Goal: Task Accomplishment & Management: Use online tool/utility

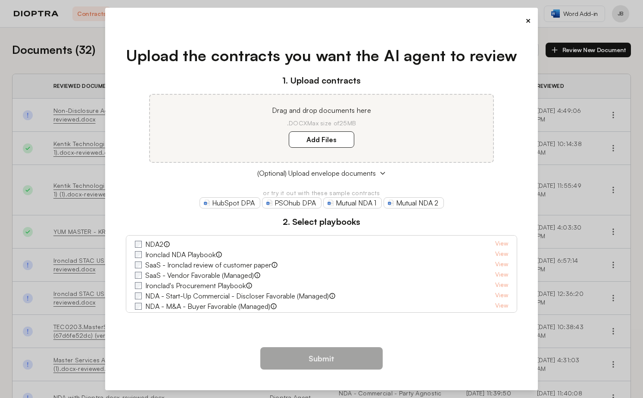
click at [527, 22] on button "×" at bounding box center [528, 21] width 6 height 12
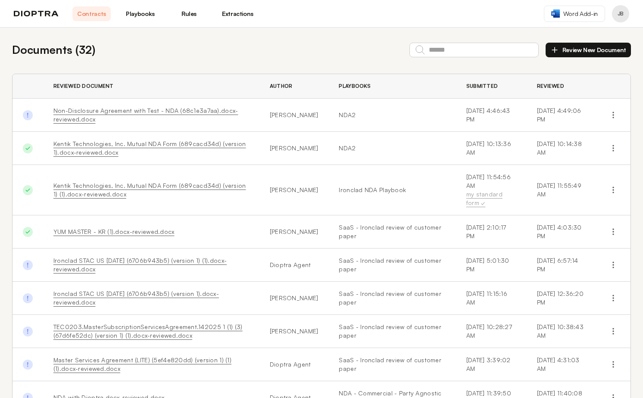
click at [128, 14] on link "Playbooks" at bounding box center [140, 13] width 38 height 15
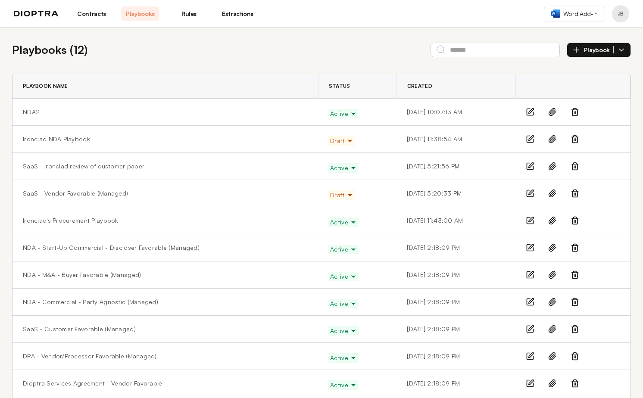
click at [187, 15] on link "Rules" at bounding box center [189, 13] width 38 height 15
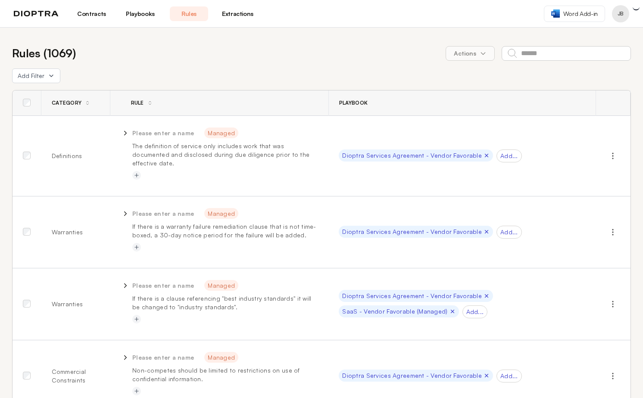
click at [243, 19] on link "Extractions" at bounding box center [238, 13] width 38 height 15
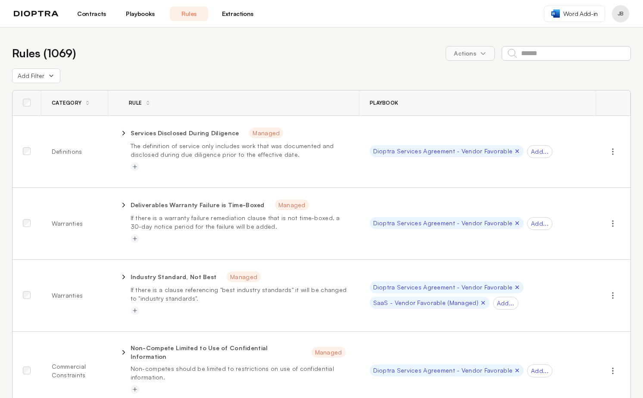
click at [241, 13] on link "Extractions" at bounding box center [238, 13] width 38 height 15
click at [245, 14] on link "Extractions" at bounding box center [238, 13] width 38 height 15
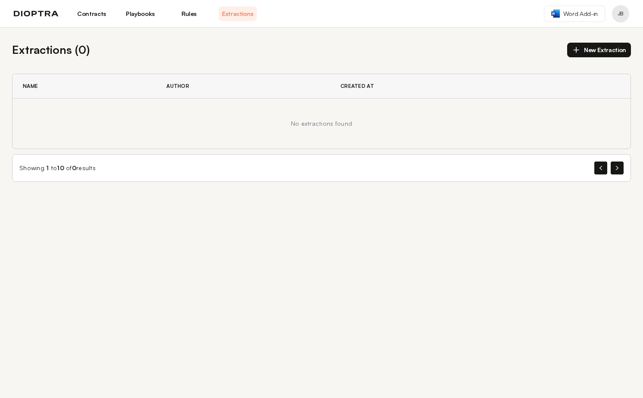
click at [103, 14] on link "Contracts" at bounding box center [91, 13] width 38 height 15
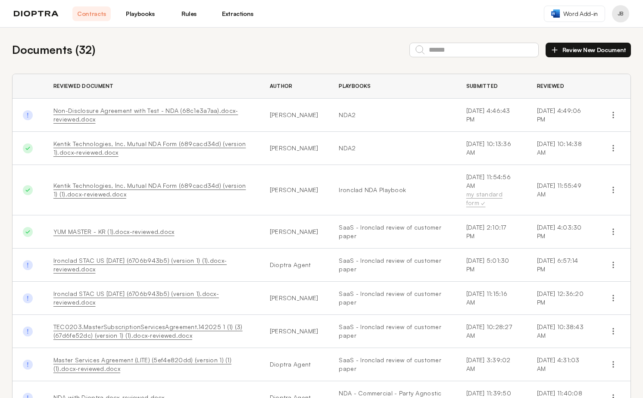
click at [38, 21] on div "Contracts Playbooks Rules Extractions" at bounding box center [135, 13] width 243 height 15
click at [38, 12] on img at bounding box center [36, 14] width 45 height 6
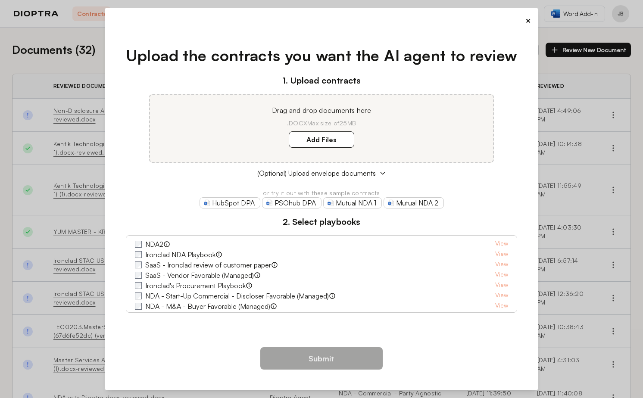
click at [526, 18] on button "×" at bounding box center [528, 21] width 6 height 12
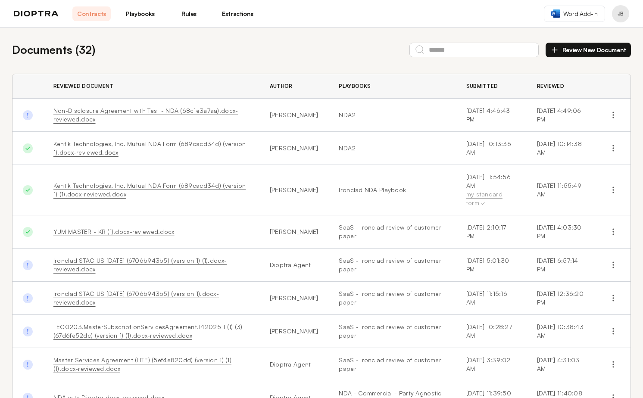
click at [228, 9] on link "Extractions" at bounding box center [238, 13] width 38 height 15
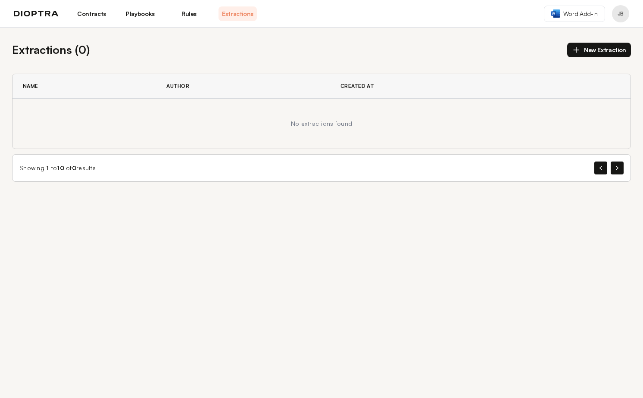
click at [188, 14] on link "Rules" at bounding box center [189, 13] width 38 height 15
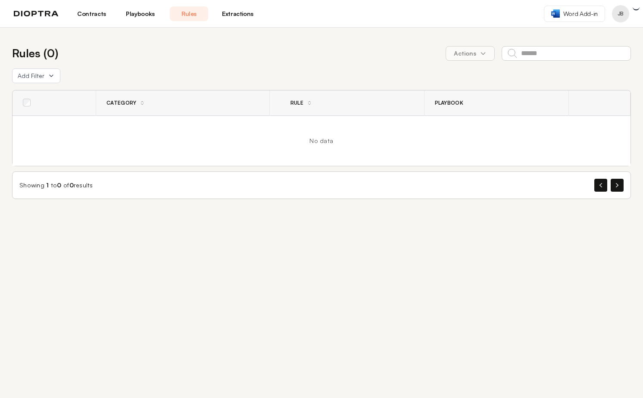
click at [143, 13] on link "Playbooks" at bounding box center [140, 13] width 38 height 15
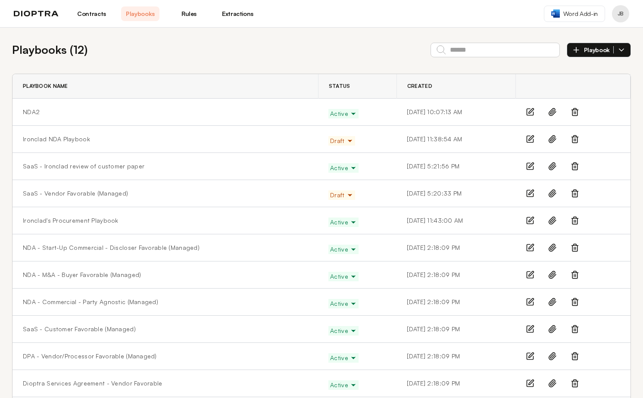
click at [91, 14] on link "Contracts" at bounding box center [91, 13] width 38 height 15
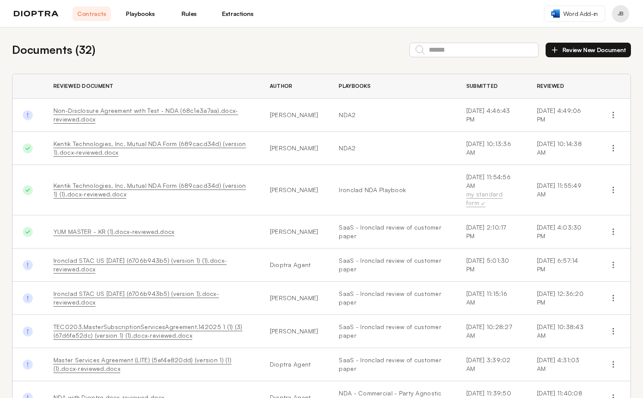
click at [55, 13] on img at bounding box center [36, 14] width 45 height 6
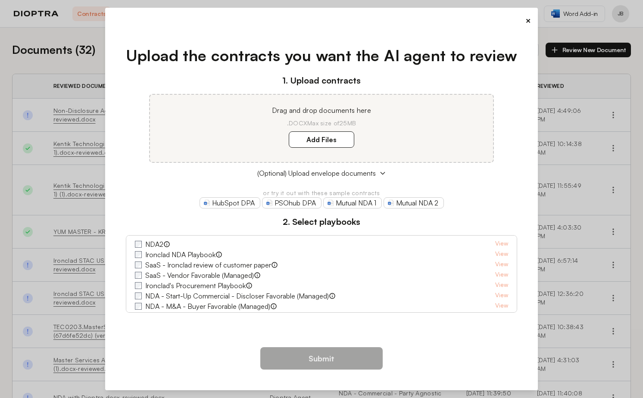
click at [528, 19] on button "×" at bounding box center [528, 21] width 6 height 12
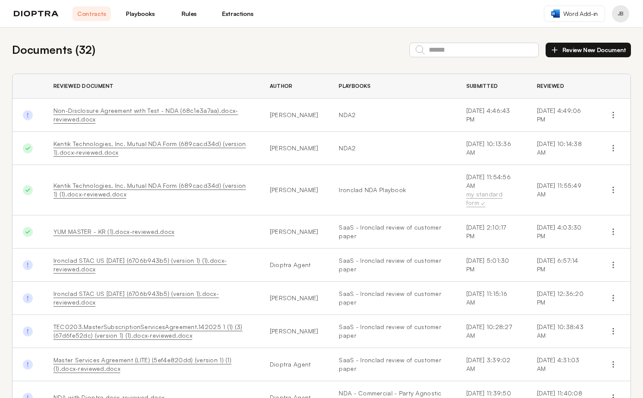
click at [111, 7] on nav "Contracts Playbooks Rules Extractions" at bounding box center [164, 13] width 184 height 15
click at [134, 13] on link "Playbooks" at bounding box center [140, 13] width 38 height 15
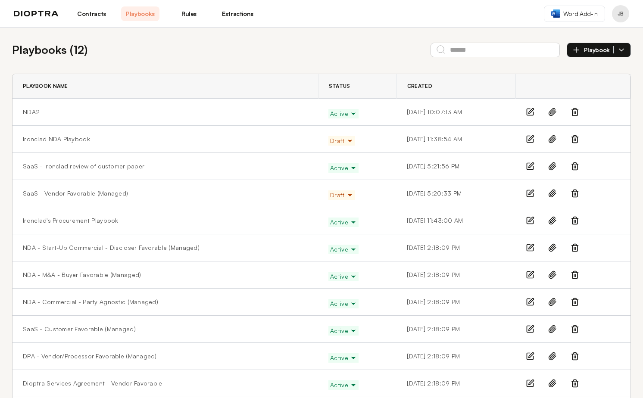
click at [211, 14] on nav "Contracts Playbooks Rules Extractions" at bounding box center [164, 13] width 184 height 15
click at [244, 14] on link "Extractions" at bounding box center [238, 13] width 38 height 15
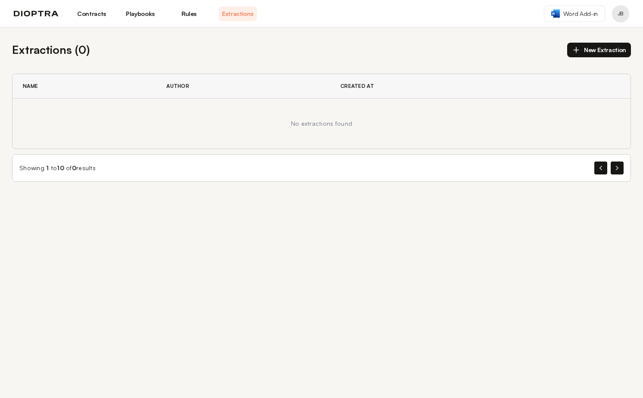
click at [183, 9] on link "Rules" at bounding box center [189, 13] width 38 height 15
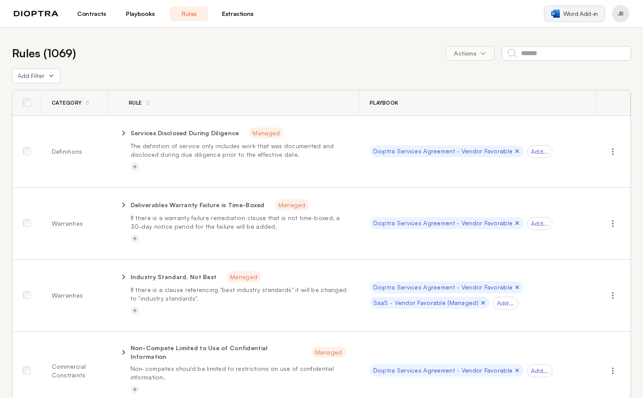
click at [594, 12] on span "Word Add-in" at bounding box center [580, 13] width 34 height 9
drag, startPoint x: 169, startPoint y: 51, endPoint x: 111, endPoint y: 13, distance: 69.2
click at [166, 50] on div "Rules ( 1069 ) Actions" at bounding box center [321, 53] width 619 height 17
click at [99, 5] on header "Contracts Playbooks Rules Extractions Word Add-in JB" at bounding box center [321, 14] width 643 height 28
click at [99, 9] on link "Contracts" at bounding box center [91, 13] width 38 height 15
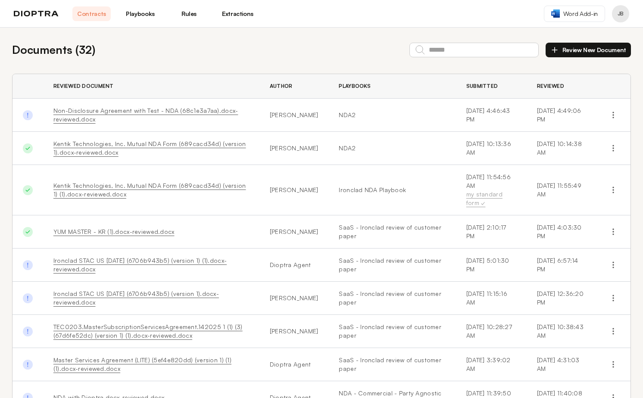
click at [142, 14] on link "Playbooks" at bounding box center [140, 13] width 38 height 15
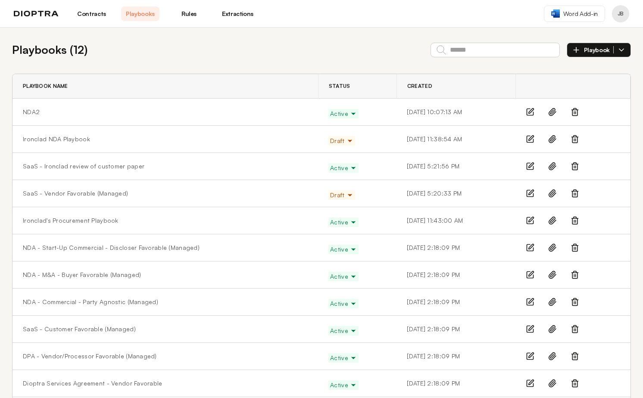
click at [191, 16] on link "Rules" at bounding box center [189, 13] width 38 height 15
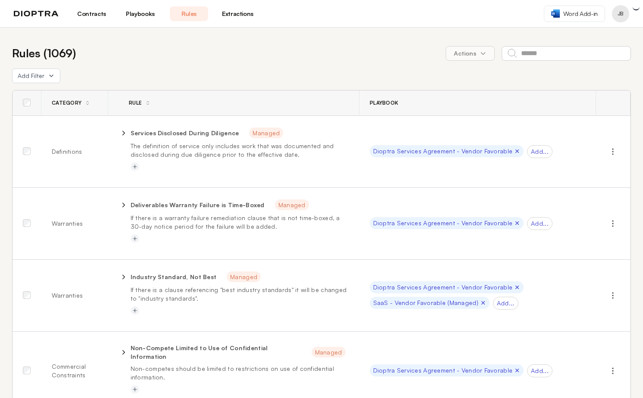
click at [246, 18] on link "Extractions" at bounding box center [238, 13] width 38 height 15
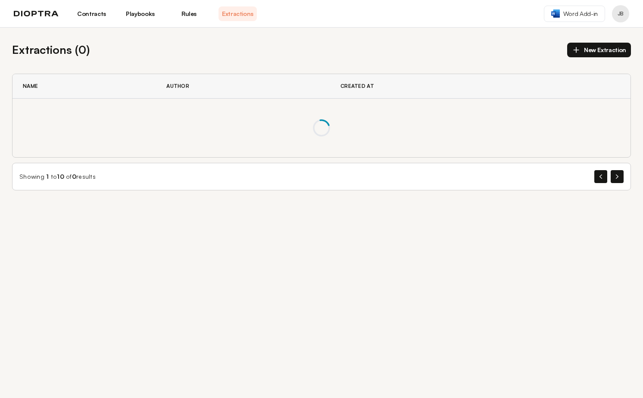
click at [111, 13] on nav "Contracts Playbooks Rules Extractions" at bounding box center [164, 13] width 184 height 15
click at [100, 16] on link "Contracts" at bounding box center [91, 13] width 38 height 15
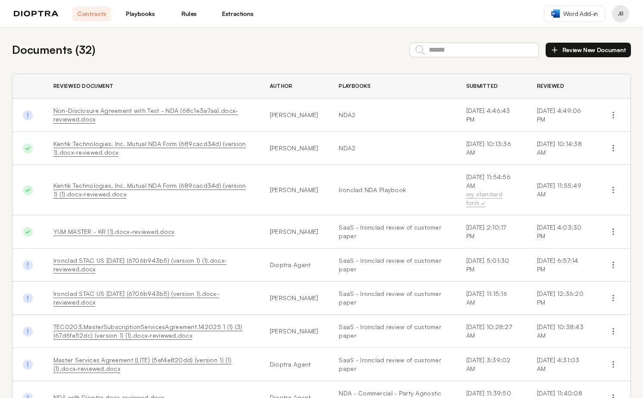
click at [128, 16] on link "Playbooks" at bounding box center [140, 13] width 38 height 15
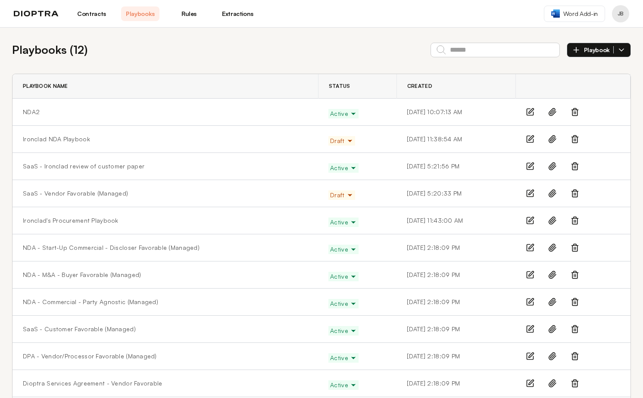
click at [172, 14] on link "Rules" at bounding box center [189, 13] width 38 height 15
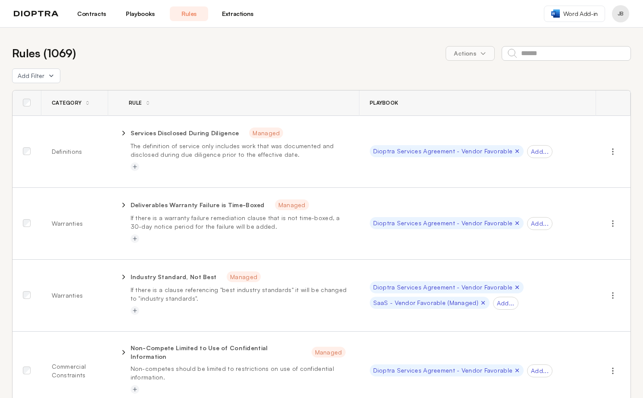
click at [246, 15] on link "Extractions" at bounding box center [238, 13] width 38 height 15
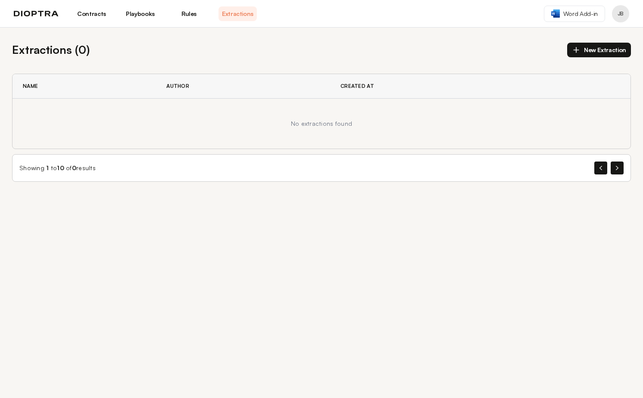
click at [95, 8] on link "Contracts" at bounding box center [91, 13] width 38 height 15
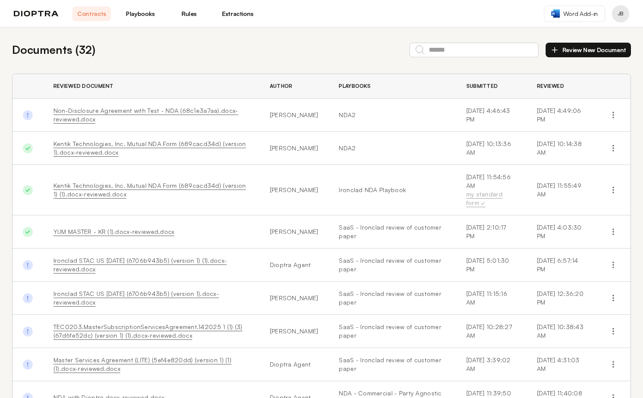
click at [135, 19] on link "Playbooks" at bounding box center [140, 13] width 38 height 15
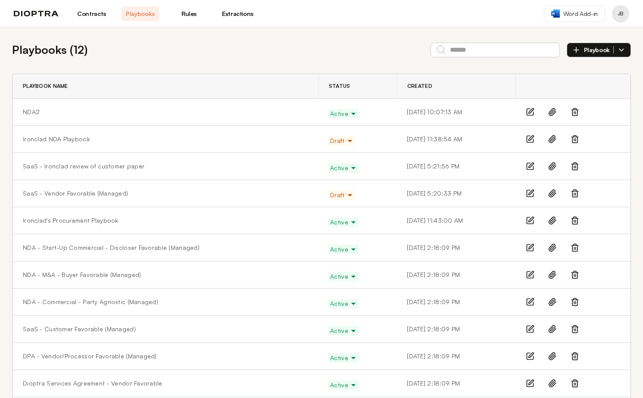
click at [191, 20] on link "Rules" at bounding box center [189, 13] width 38 height 15
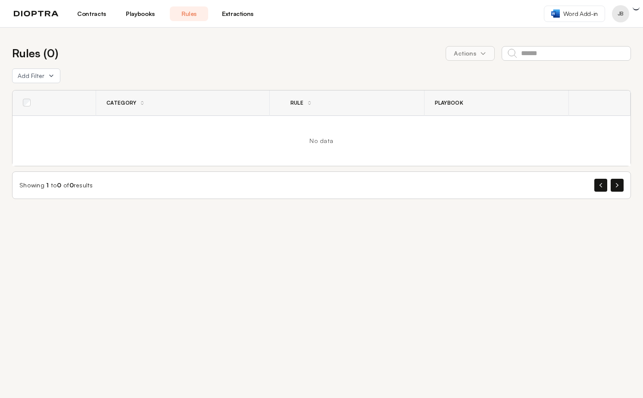
click at [232, 19] on link "Extractions" at bounding box center [238, 13] width 38 height 15
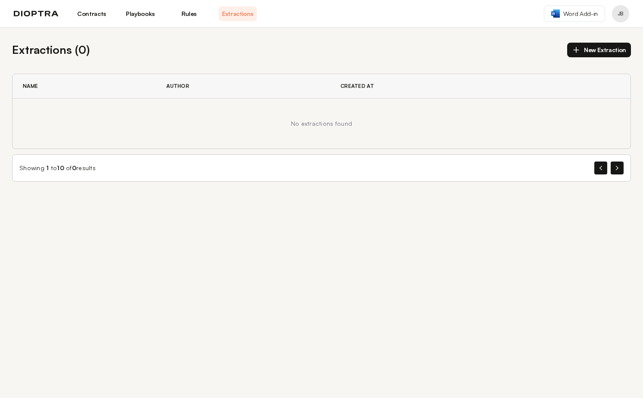
click at [103, 10] on link "Contracts" at bounding box center [91, 13] width 38 height 15
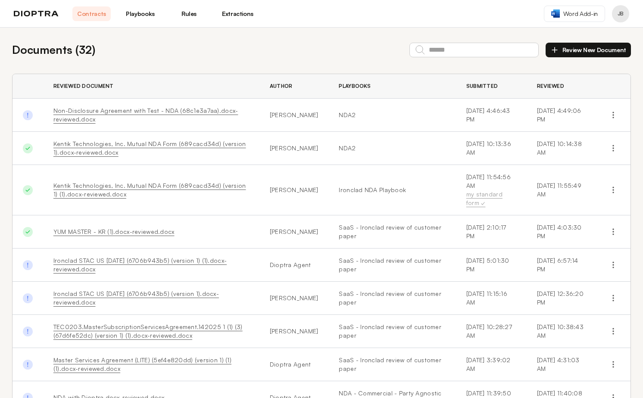
click at [178, 23] on header "Contracts Playbooks Rules Extractions Word Add-in JB" at bounding box center [321, 14] width 643 height 28
click at [143, 21] on header "Contracts Playbooks Rules Extractions Word Add-in JB" at bounding box center [321, 14] width 643 height 28
click at [143, 19] on link "Playbooks" at bounding box center [140, 13] width 38 height 15
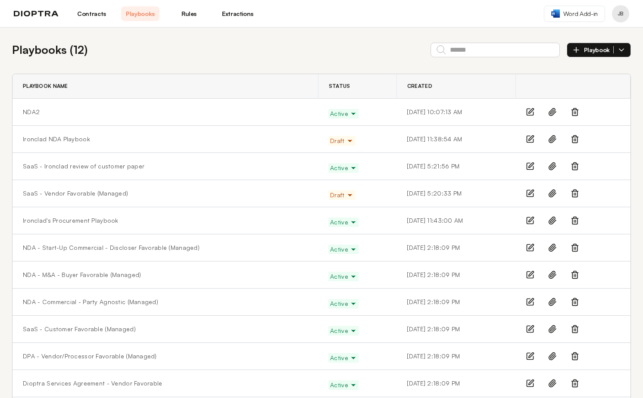
click at [195, 19] on link "Rules" at bounding box center [189, 13] width 38 height 15
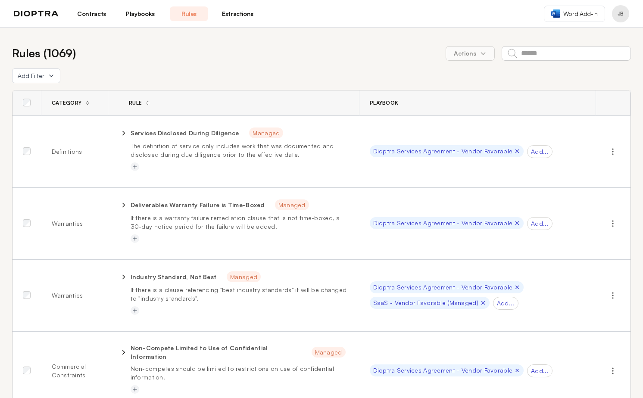
click at [236, 17] on link "Extractions" at bounding box center [238, 13] width 38 height 15
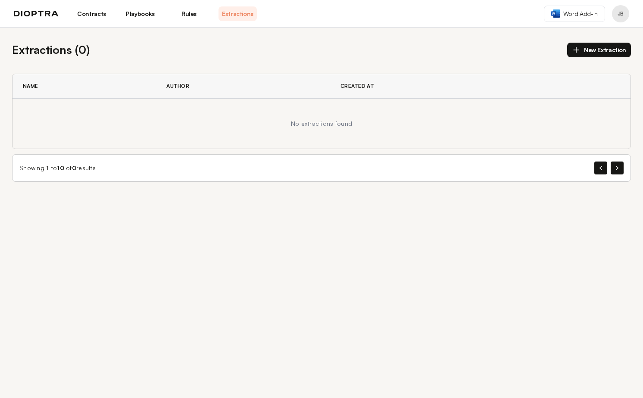
click at [162, 13] on nav "Contracts Playbooks Rules Extractions" at bounding box center [164, 13] width 184 height 15
click at [149, 13] on link "Playbooks" at bounding box center [140, 13] width 38 height 15
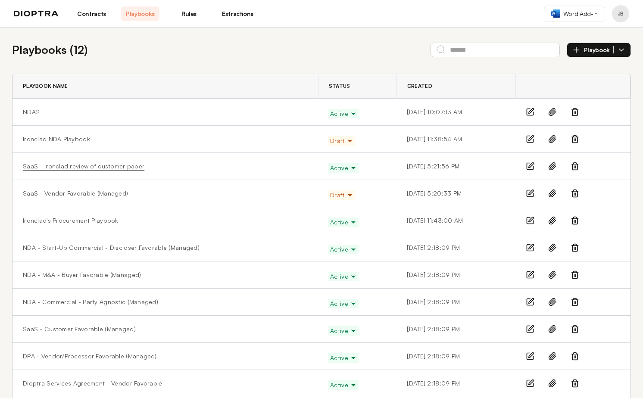
click at [84, 164] on link "SaaS - Ironclad review of customer paper" at bounding box center [84, 166] width 122 height 9
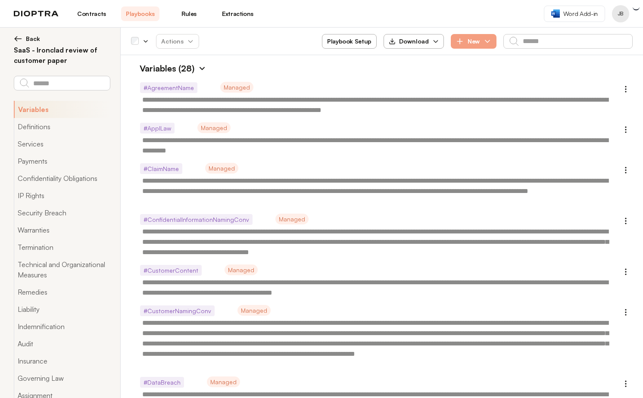
type textarea "*"
click at [187, 16] on link "Rules" at bounding box center [189, 13] width 38 height 15
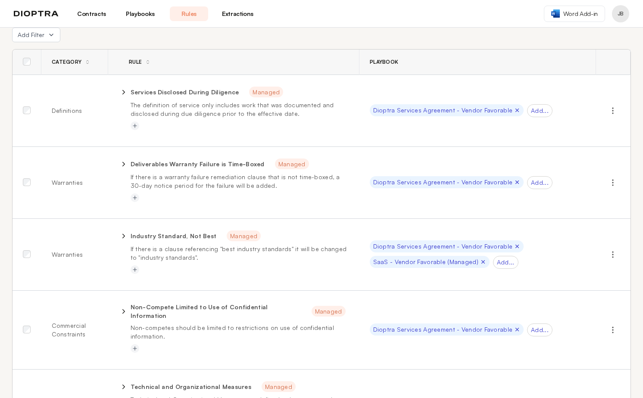
scroll to position [44, 0]
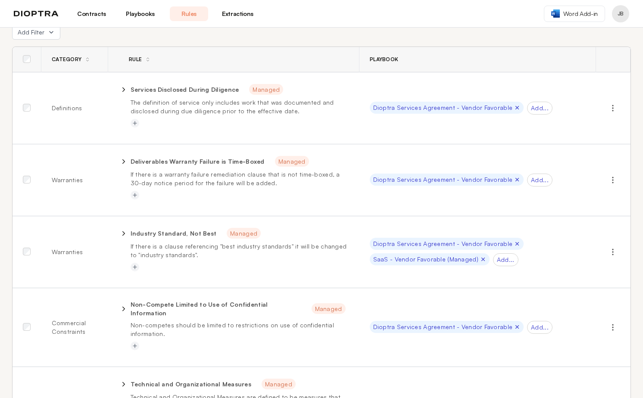
click at [123, 162] on icon at bounding box center [124, 162] width 8 height 8
select select "******"
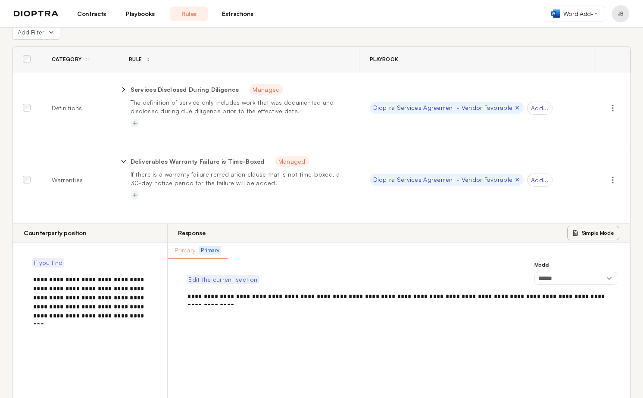
type textarea "**********"
click at [123, 162] on icon at bounding box center [124, 162] width 8 height 8
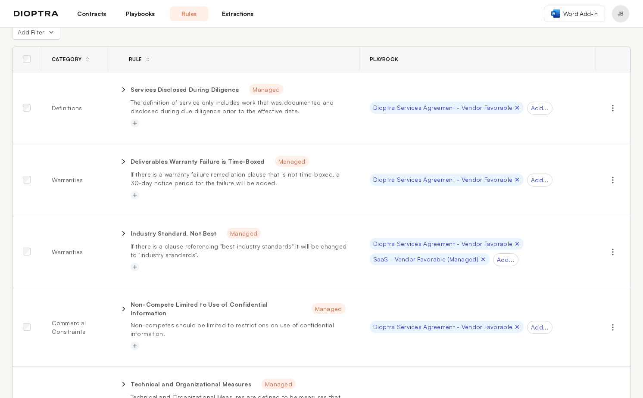
click at [150, 162] on p "Deliverables Warranty Failure is Time-Boxed" at bounding box center [198, 161] width 134 height 9
click at [122, 161] on icon at bounding box center [123, 162] width 2 height 4
select select "******"
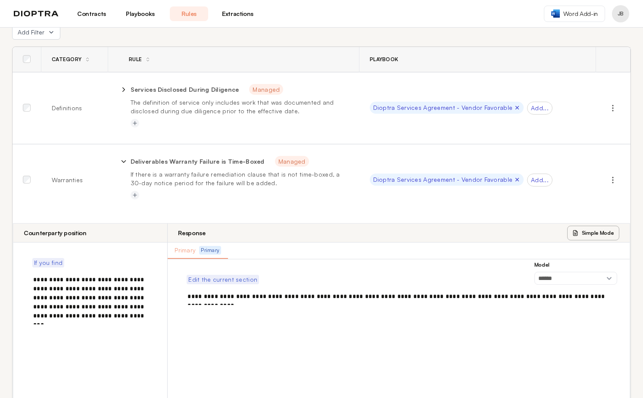
type textarea "**********"
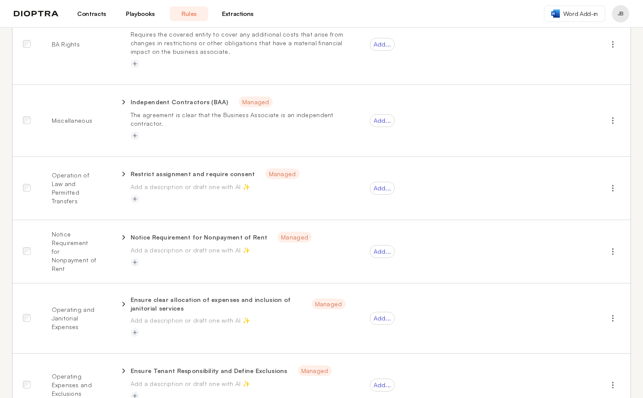
scroll to position [1589, 0]
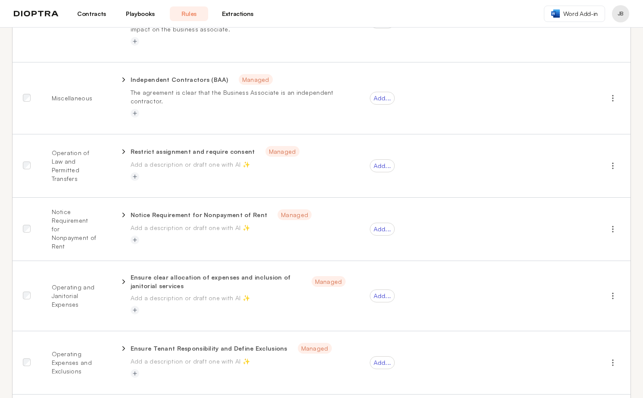
click at [121, 277] on div at bounding box center [123, 282] width 9 height 10
click at [121, 278] on icon at bounding box center [124, 282] width 8 height 8
select select "******"
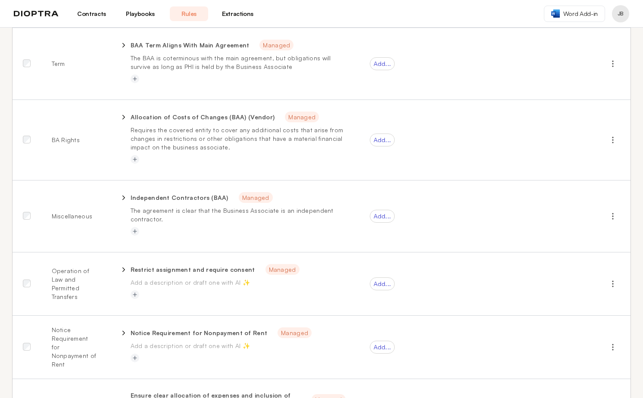
scroll to position [1441, 0]
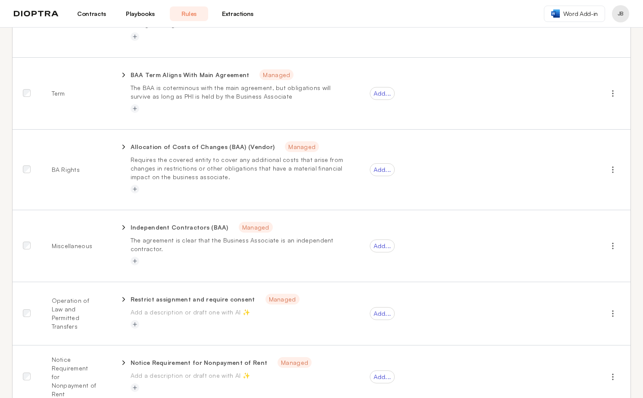
click at [143, 18] on link "Playbooks" at bounding box center [140, 13] width 38 height 15
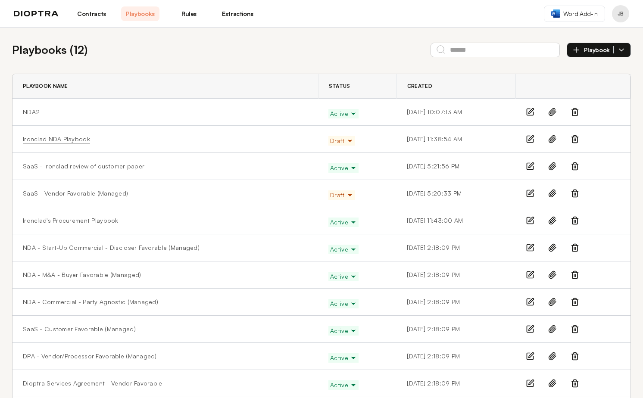
click at [78, 143] on link "Ironclad NDA Playbook" at bounding box center [56, 139] width 67 height 9
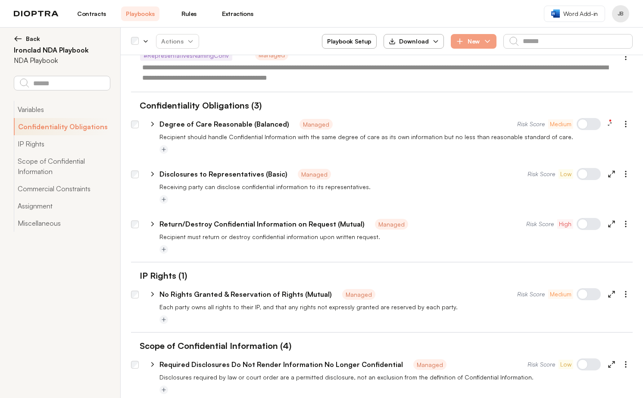
scroll to position [384, 0]
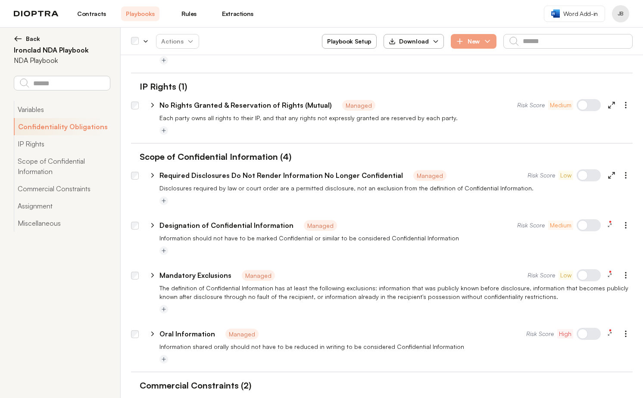
click at [154, 176] on icon at bounding box center [153, 176] width 8 height 8
type textarea "*"
select select "******"
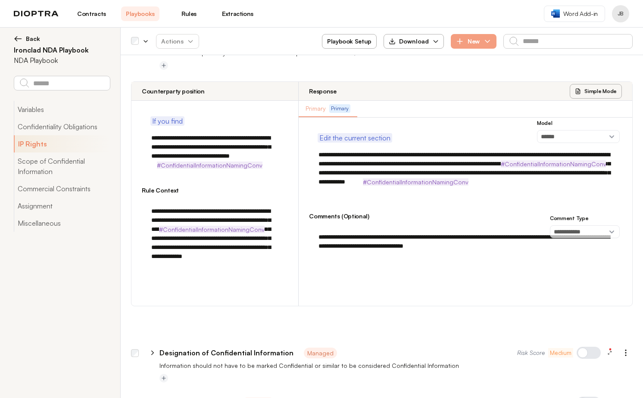
scroll to position [516, 0]
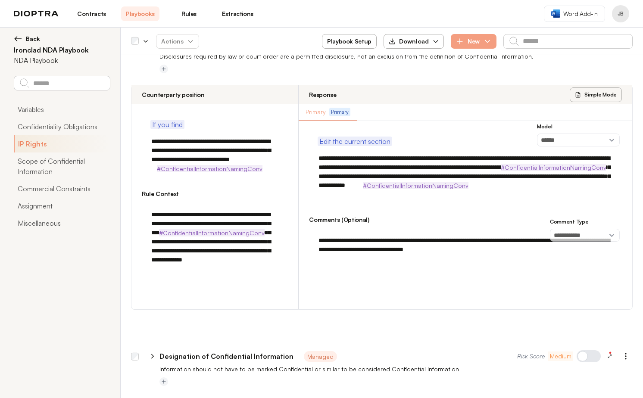
click at [284, 264] on div "**********" at bounding box center [215, 246] width 146 height 91
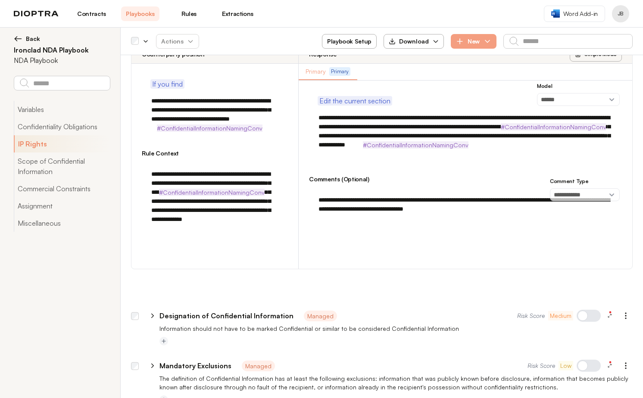
scroll to position [585, 0]
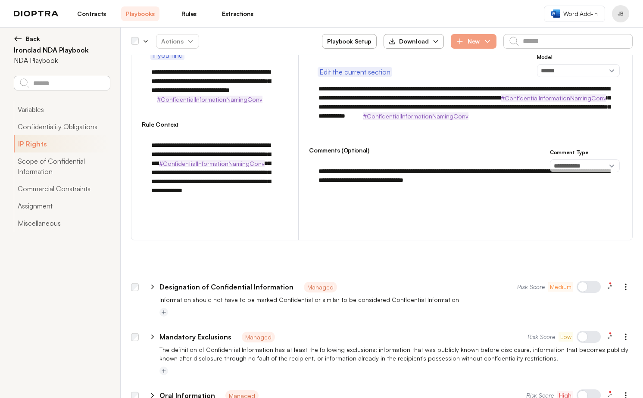
click at [156, 283] on icon at bounding box center [153, 287] width 8 height 8
type textarea "*"
select select "******"
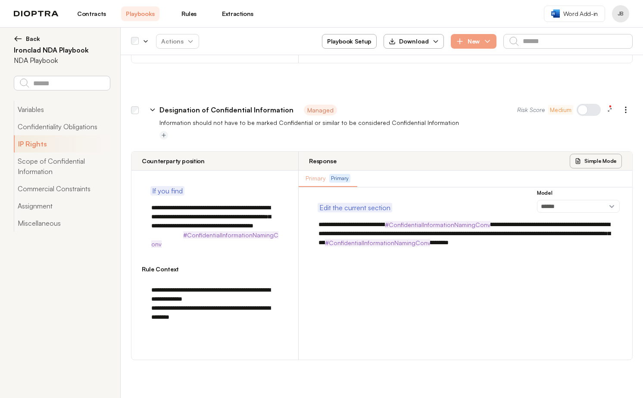
scroll to position [848, 0]
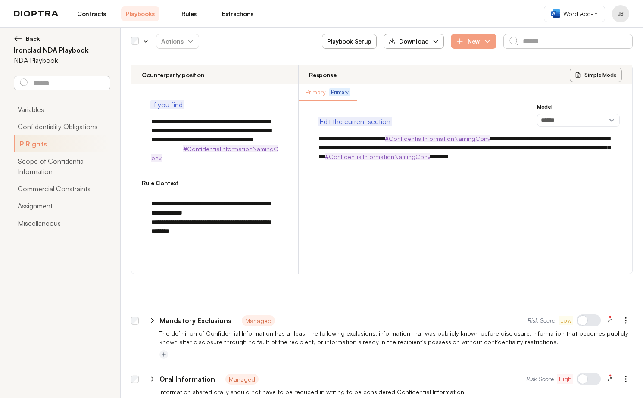
click at [158, 316] on div "**********" at bounding box center [337, 321] width 380 height 10
click at [154, 317] on icon at bounding box center [153, 321] width 8 height 8
type textarea "*"
select select "**********"
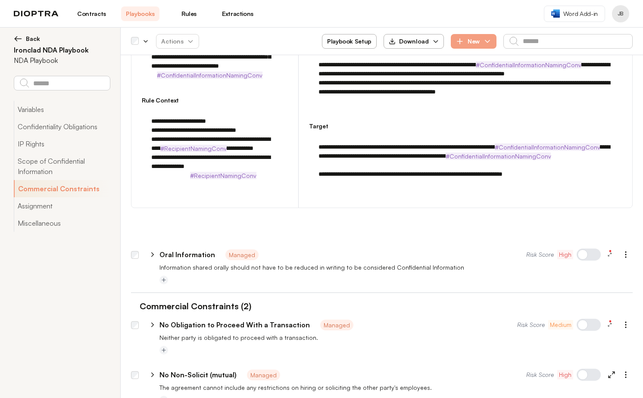
scroll to position [1388, 0]
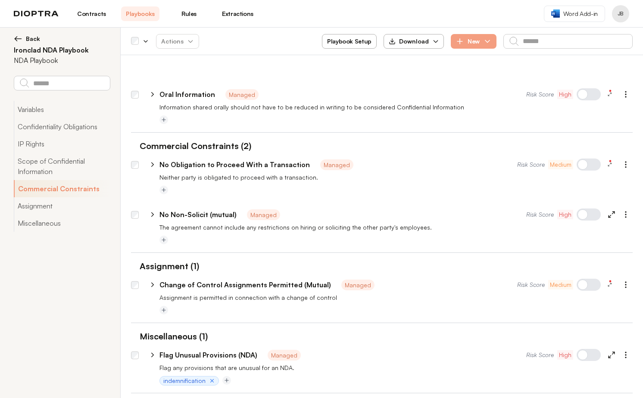
click at [153, 161] on icon at bounding box center [153, 165] width 8 height 8
type textarea "*"
select select "******"
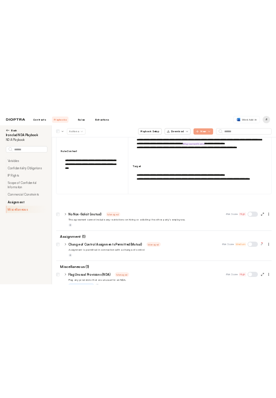
scroll to position [2144, 0]
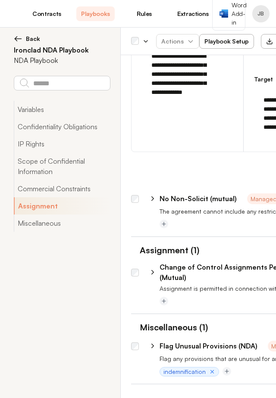
type textarea "*"
